Goal: Book appointment/travel/reservation

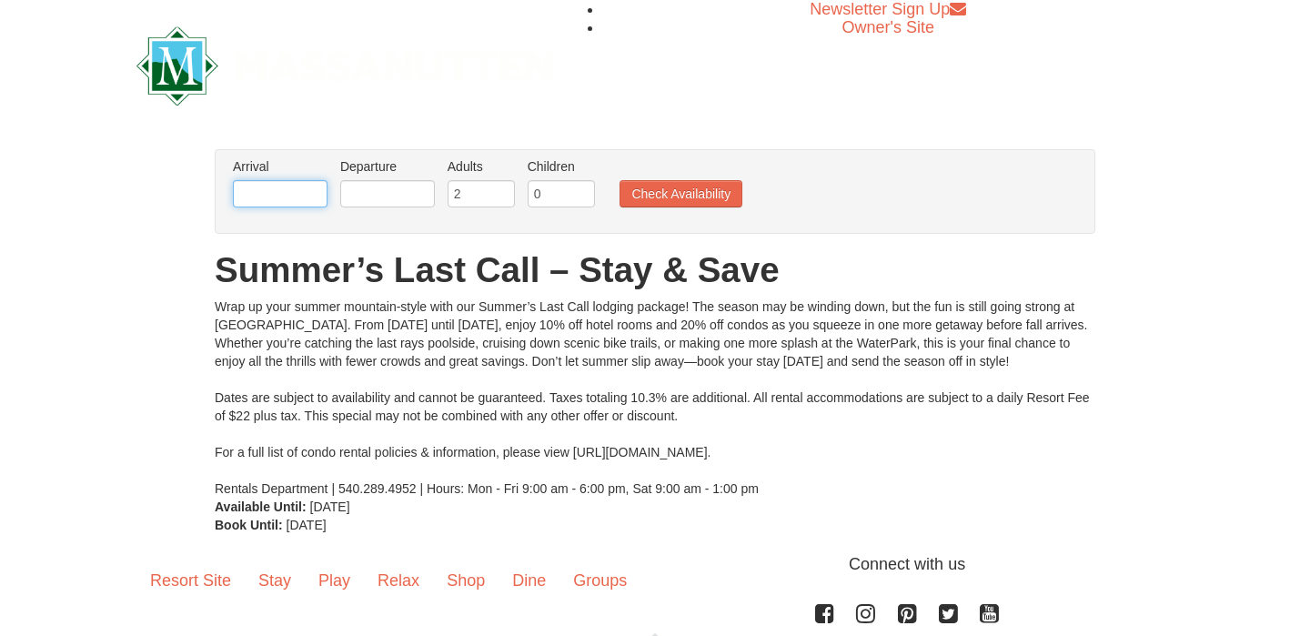
click at [298, 191] on input "text" at bounding box center [280, 193] width 95 height 27
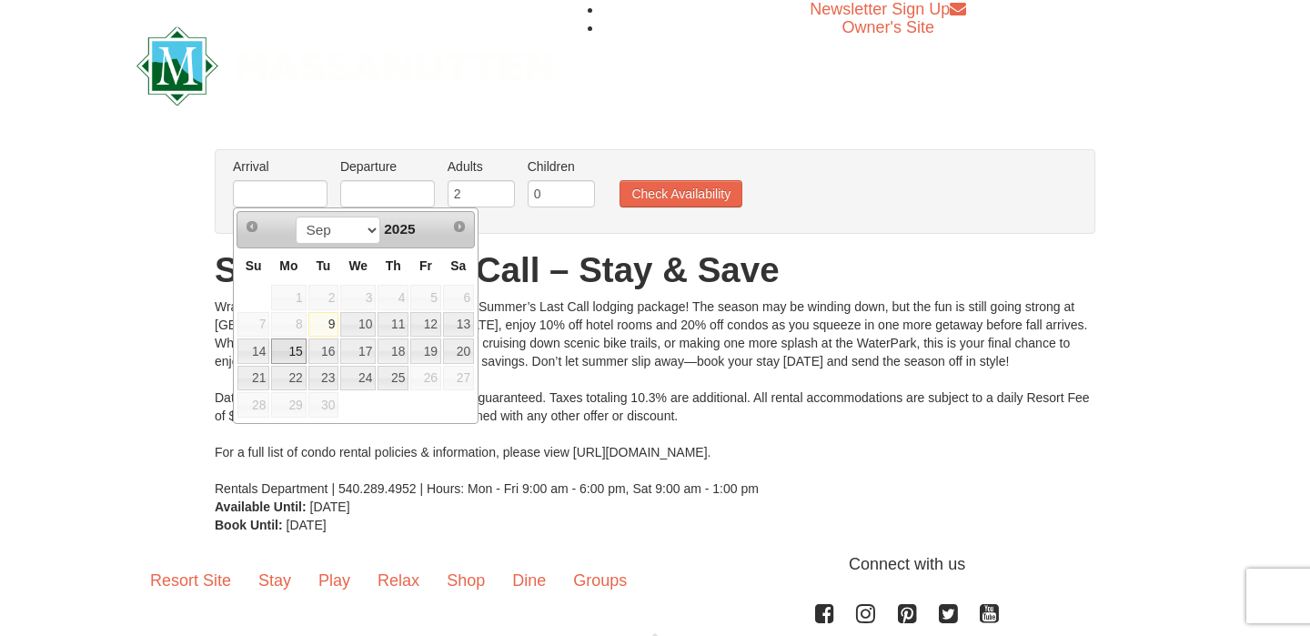
click at [294, 349] on link "15" at bounding box center [288, 350] width 35 height 25
type input "[DATE]"
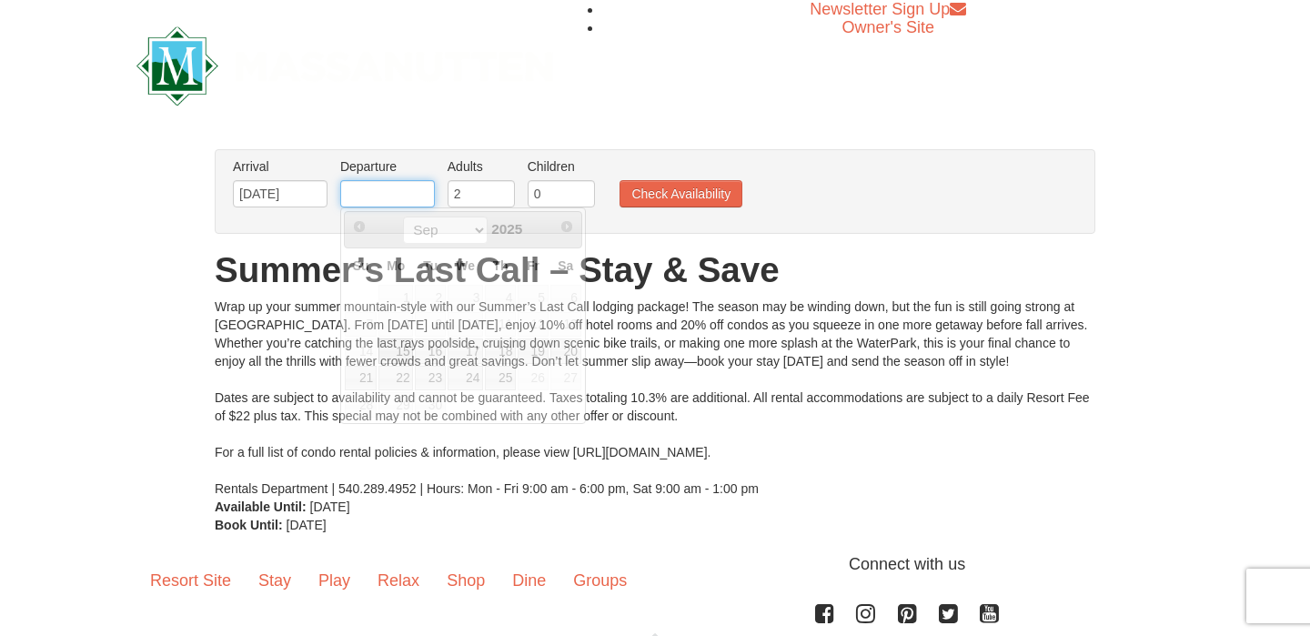
click at [415, 192] on input "text" at bounding box center [387, 193] width 95 height 27
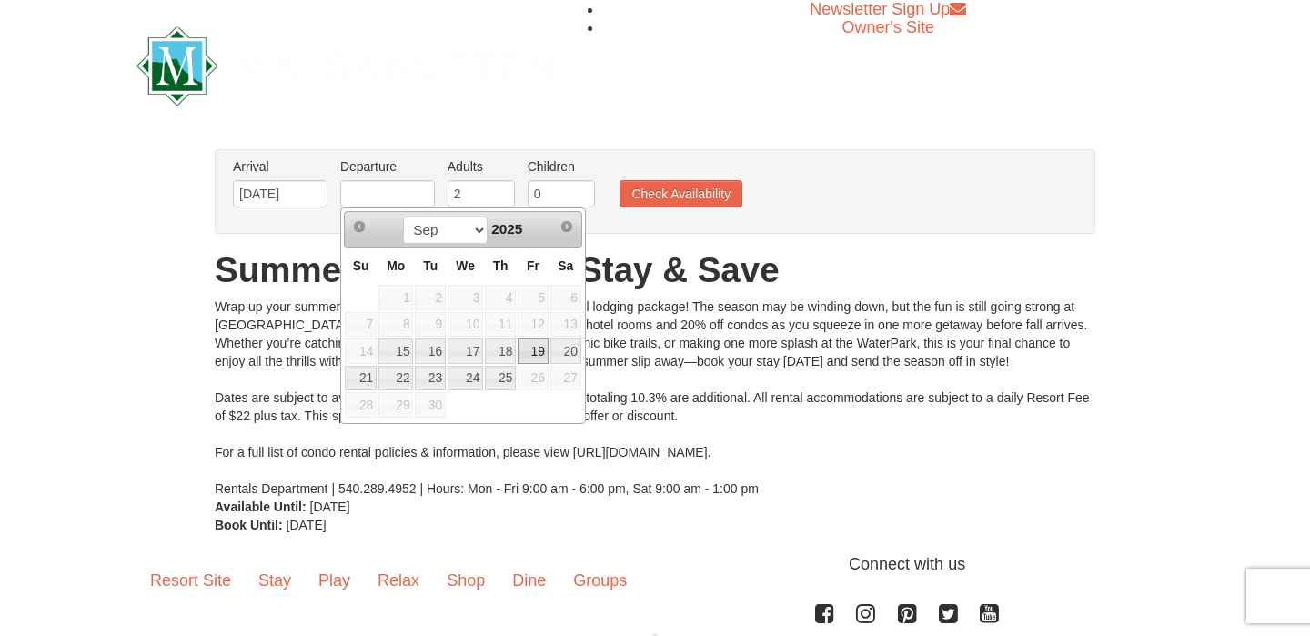
click at [530, 349] on link "19" at bounding box center [533, 350] width 31 height 25
type input "[DATE]"
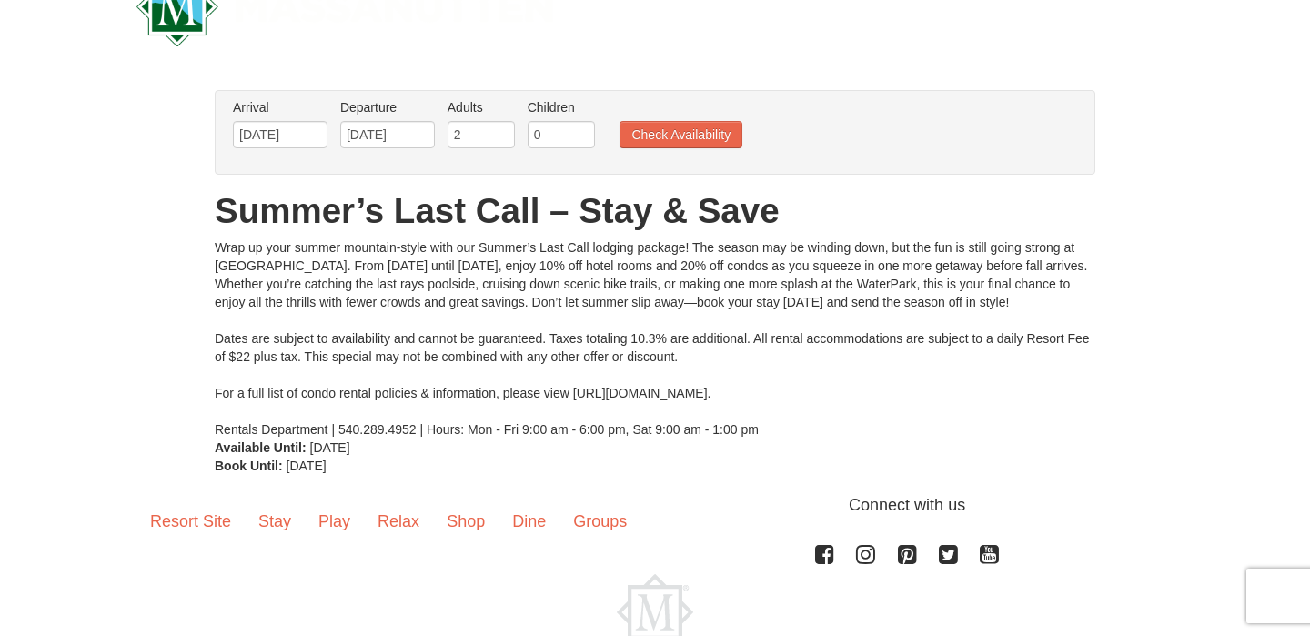
scroll to position [63, 0]
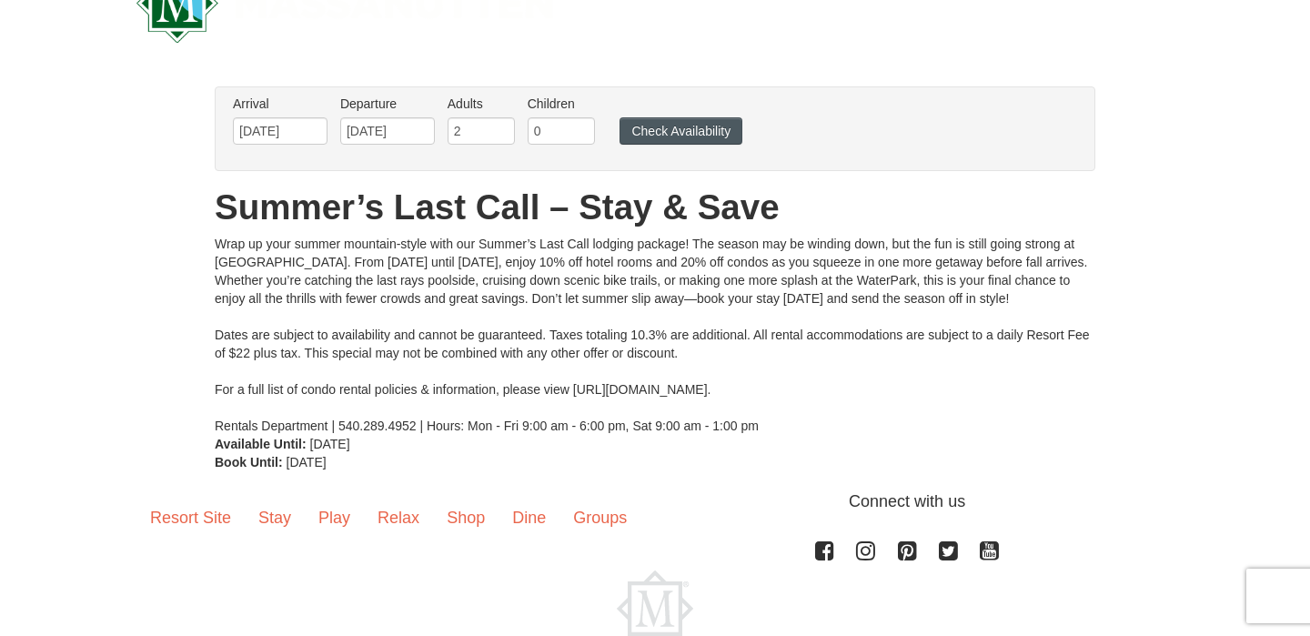
click at [683, 130] on button "Check Availability" at bounding box center [681, 130] width 123 height 27
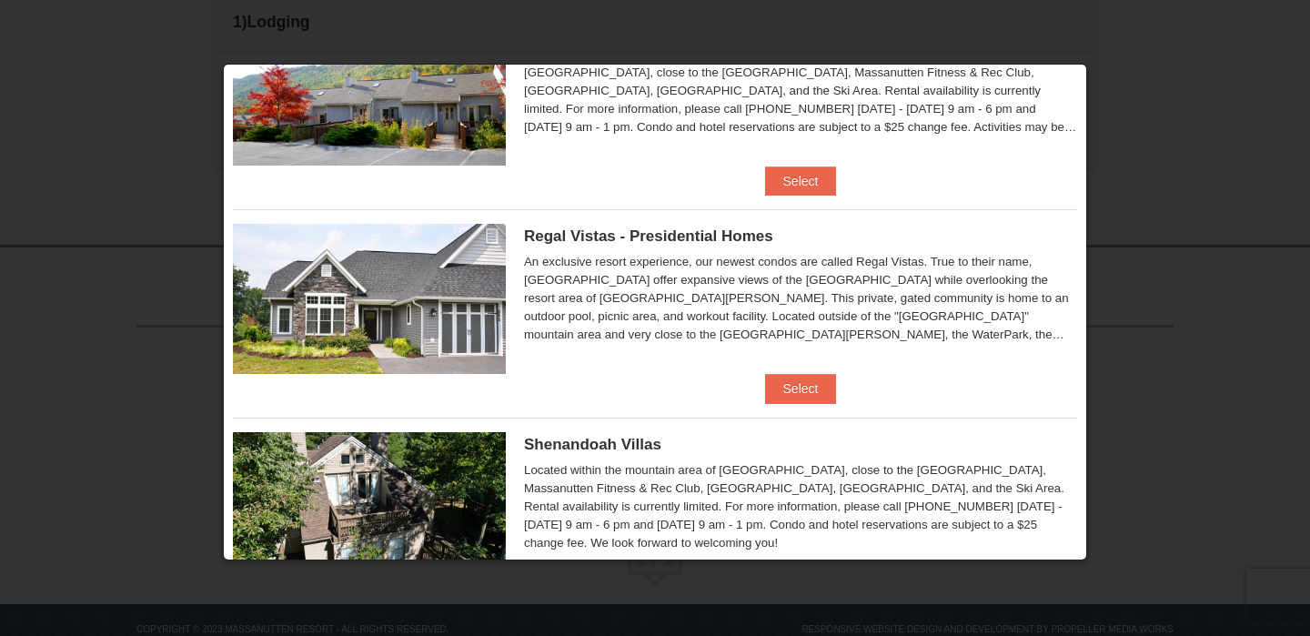
scroll to position [109, 0]
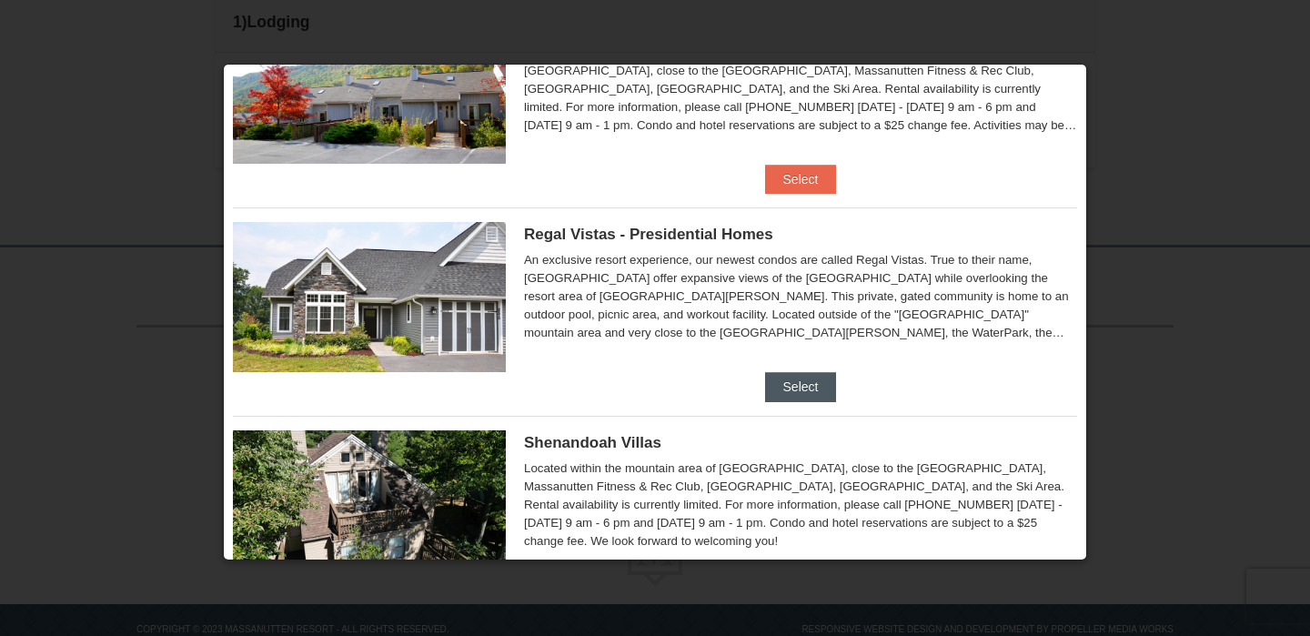
click at [800, 383] on button "Select" at bounding box center [801, 386] width 72 height 29
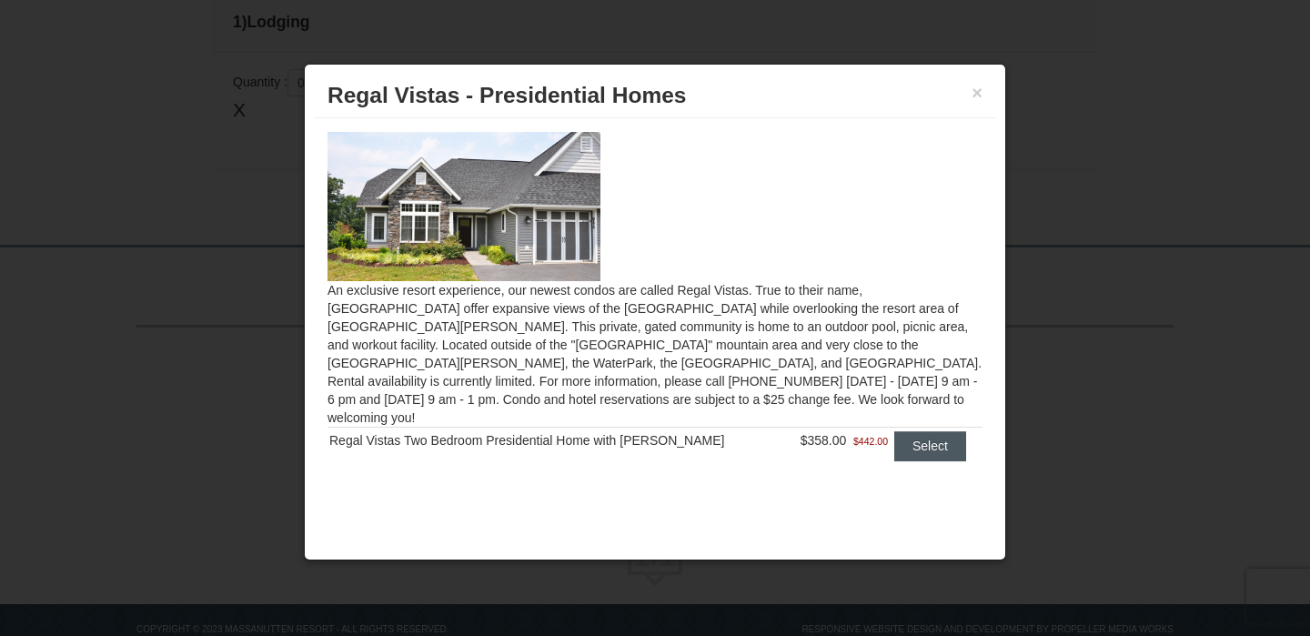
click at [922, 431] on button "Select" at bounding box center [930, 445] width 72 height 29
